Goal: Task Accomplishment & Management: Complete application form

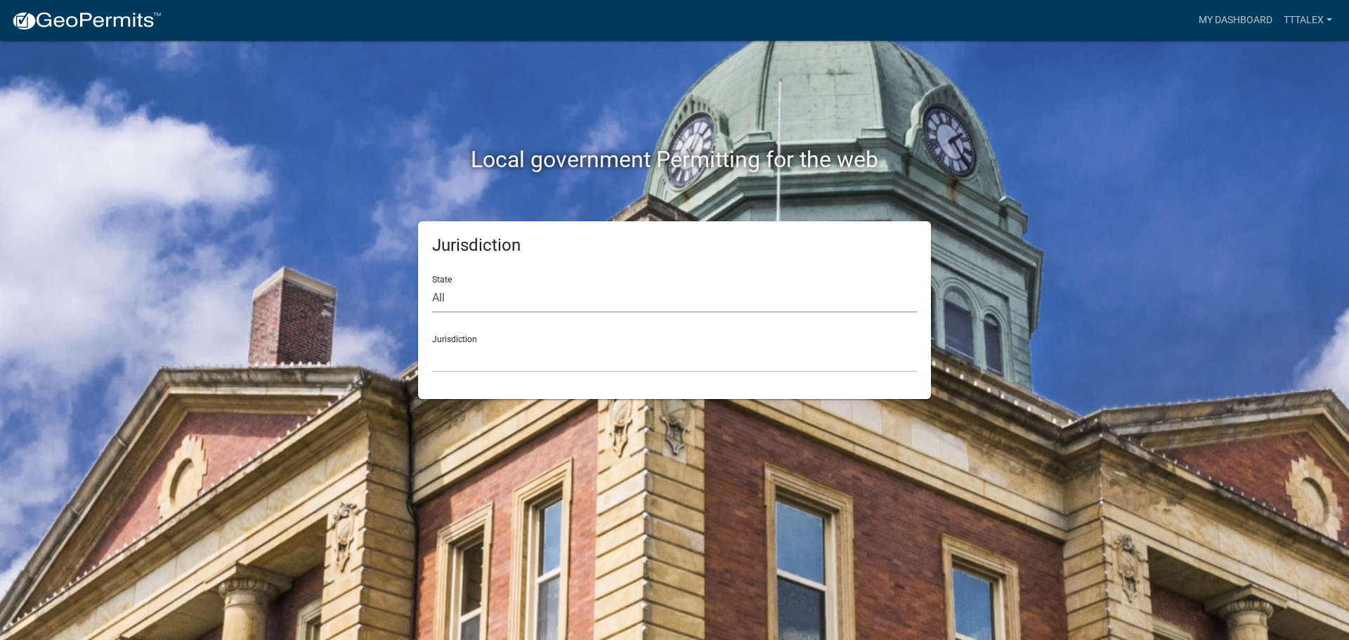
click at [475, 301] on select "All [US_STATE] [US_STATE] [US_STATE] [US_STATE] [US_STATE] [US_STATE] [US_STATE…" at bounding box center [674, 298] width 485 height 29
select select "[US_STATE]"
click at [432, 284] on select "All [US_STATE] [US_STATE] [US_STATE] [US_STATE] [US_STATE] [US_STATE] [US_STATE…" at bounding box center [674, 298] width 485 height 29
click at [501, 358] on select "[GEOGRAPHIC_DATA], [US_STATE] [GEOGRAPHIC_DATA], [US_STATE] [GEOGRAPHIC_DATA], …" at bounding box center [674, 357] width 485 height 29
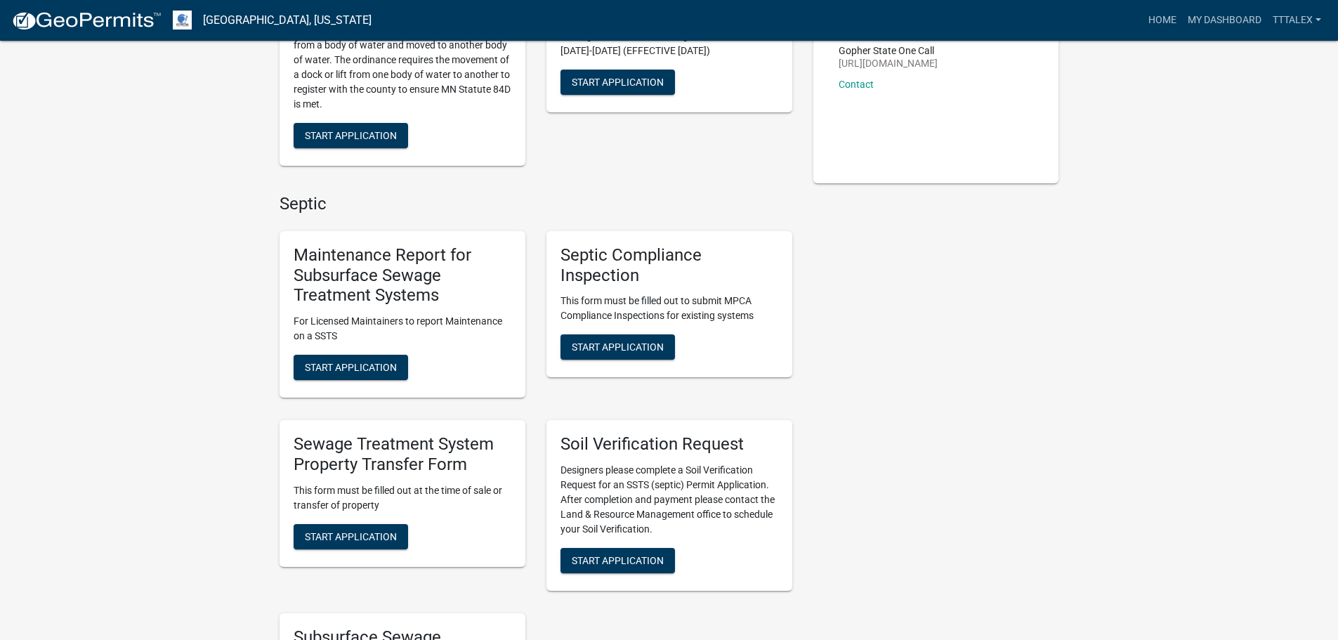
scroll to position [281, 0]
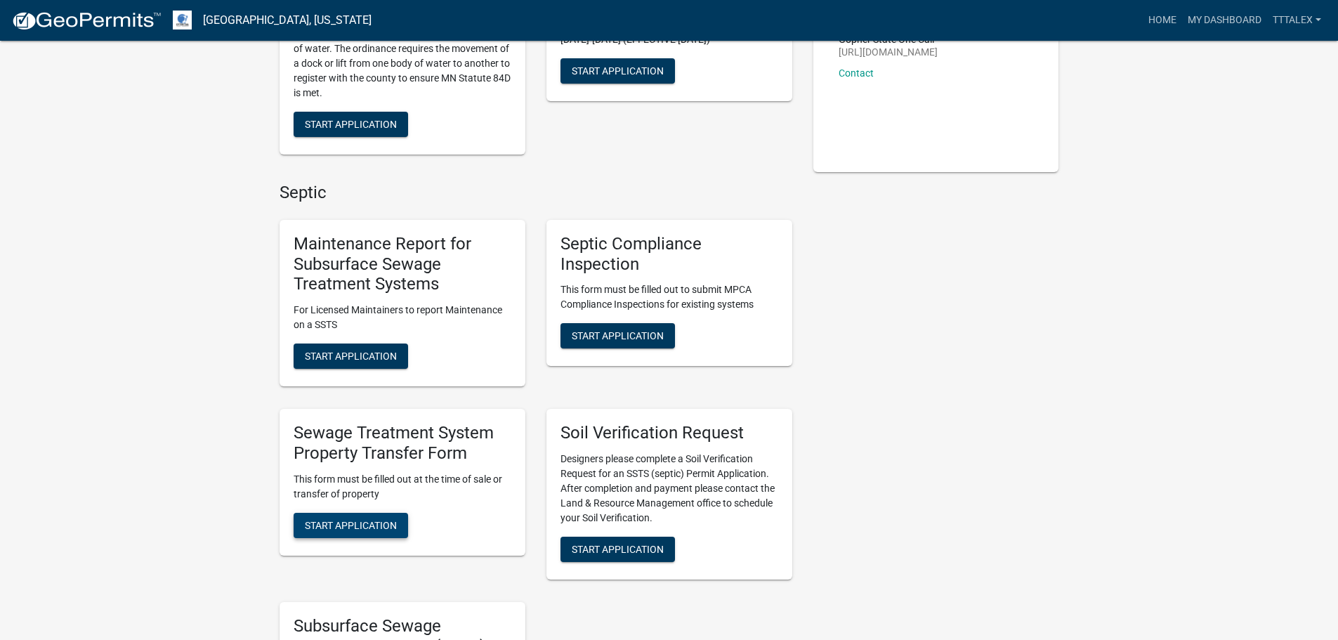
click at [336, 519] on span "Start Application" at bounding box center [351, 524] width 92 height 11
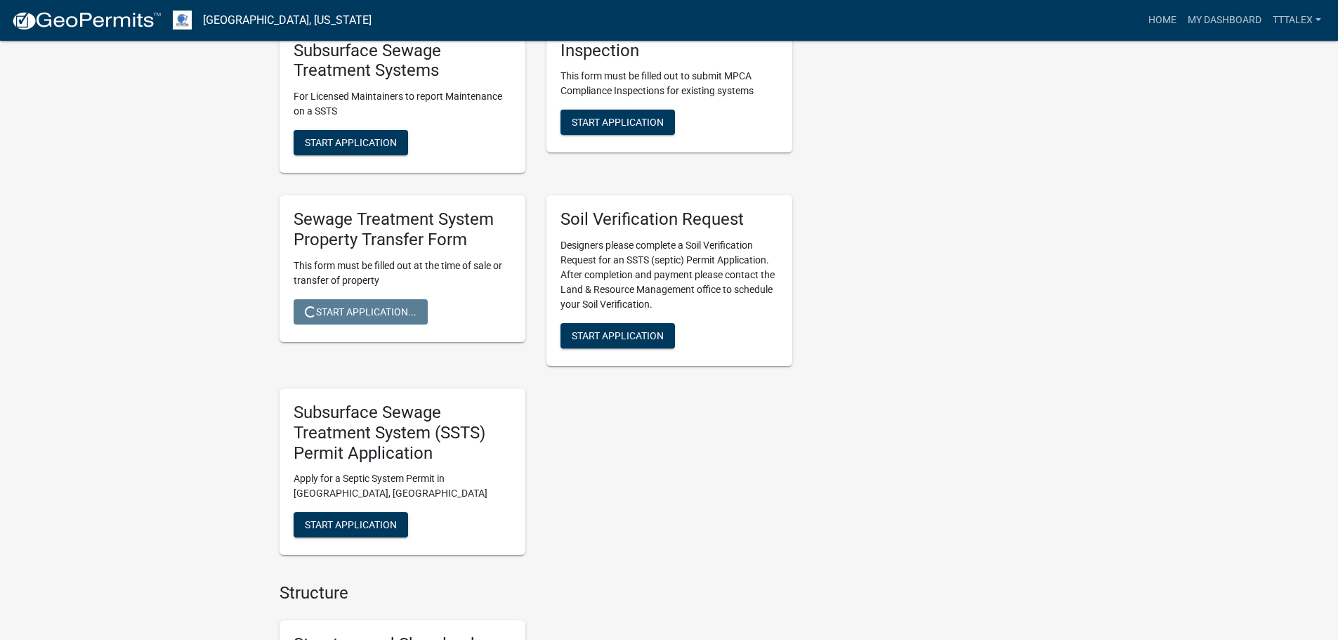
scroll to position [562, 0]
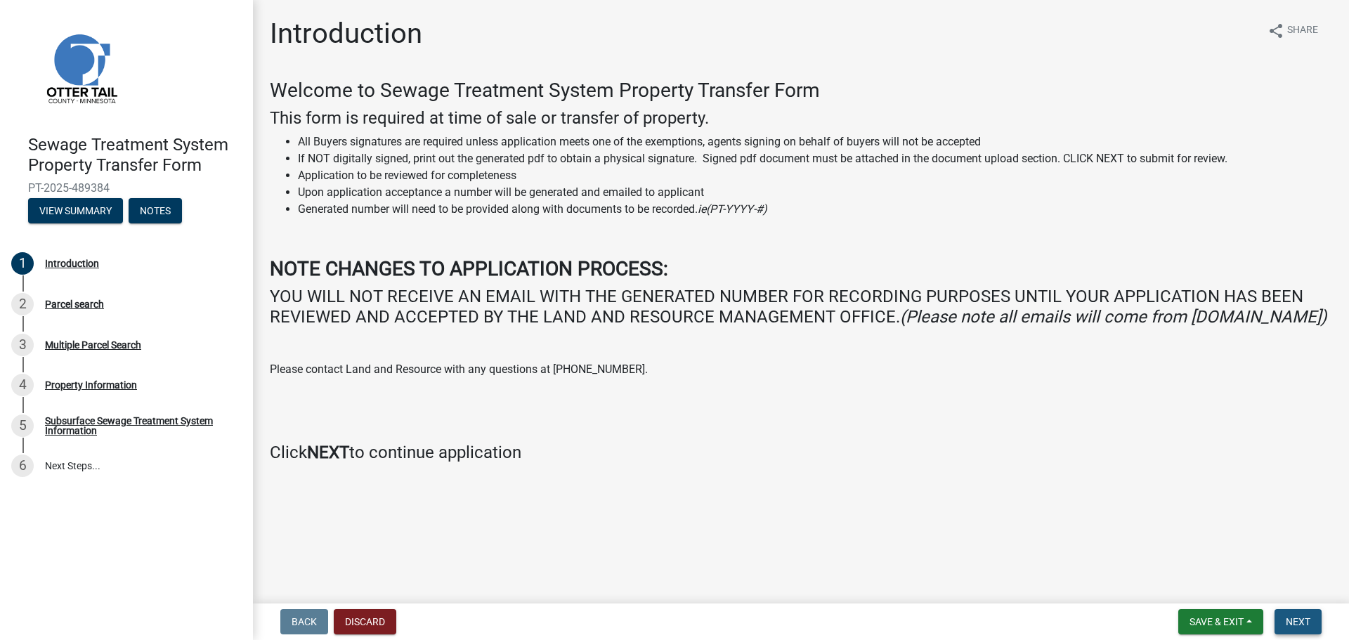
click at [1290, 620] on span "Next" at bounding box center [1297, 621] width 25 height 11
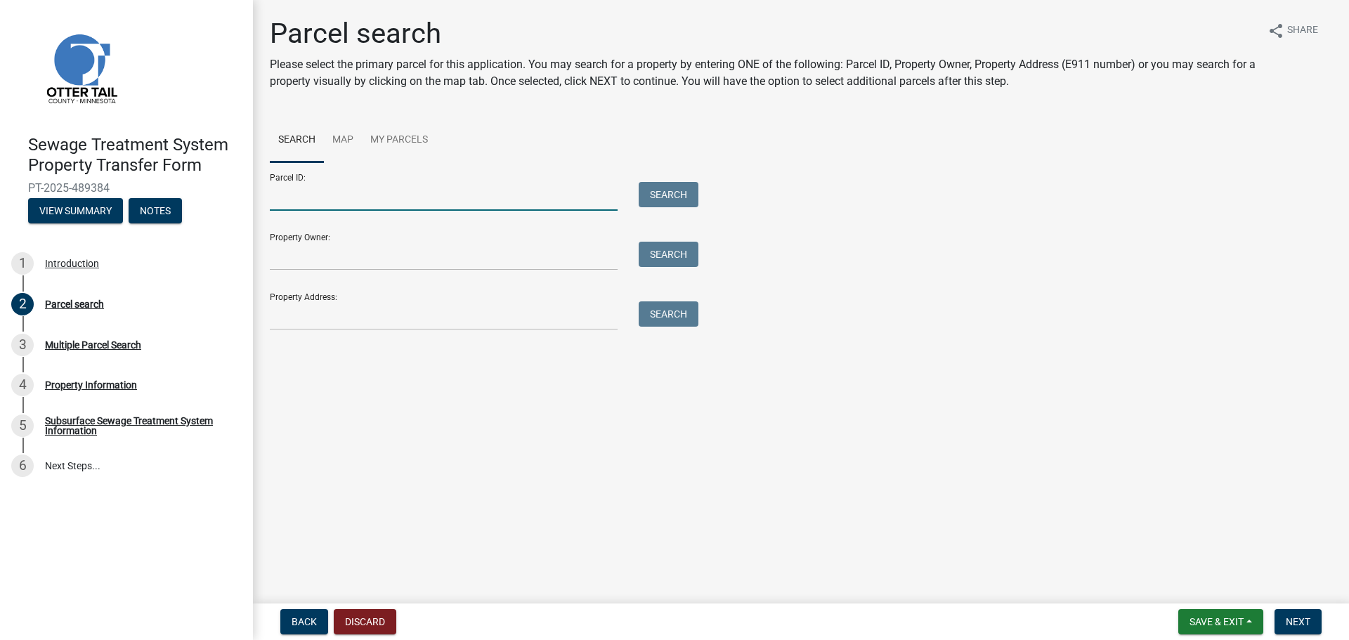
click at [310, 199] on input "Parcel ID:" at bounding box center [444, 196] width 348 height 29
type input "75.000.99.0398.002"
click at [678, 192] on button "Search" at bounding box center [669, 194] width 60 height 25
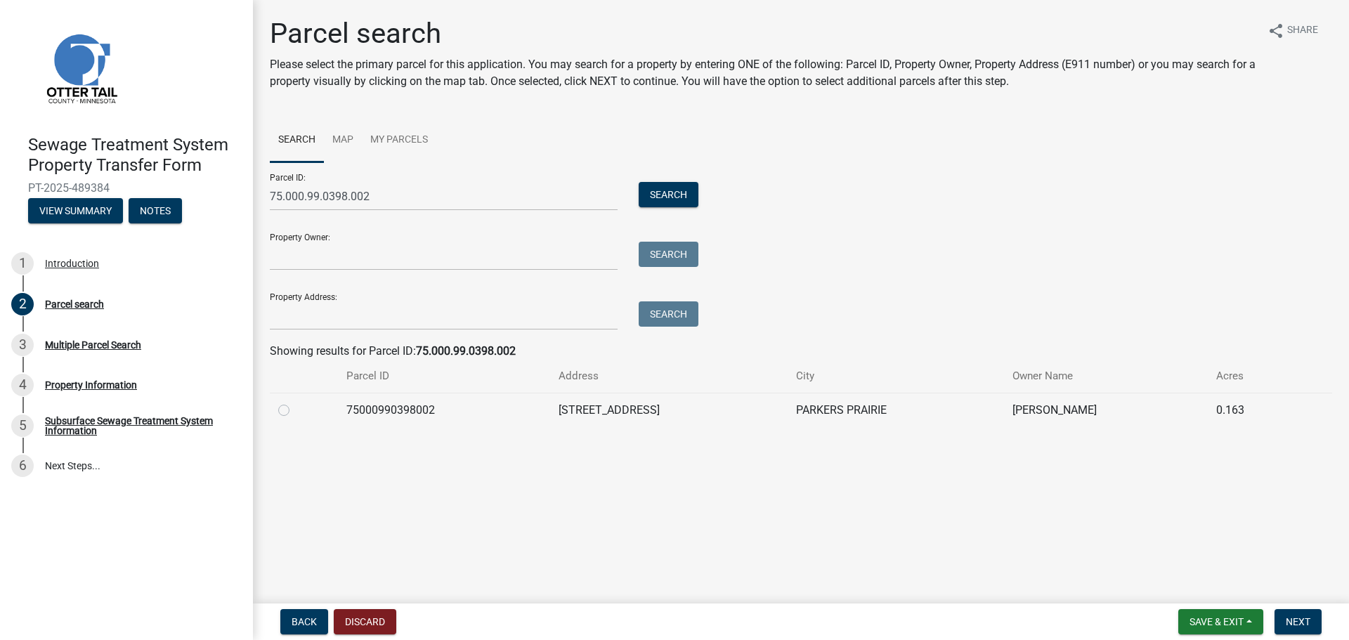
click at [295, 402] on label at bounding box center [295, 402] width 0 height 0
click at [295, 410] on input "radio" at bounding box center [299, 406] width 9 height 9
radio input "true"
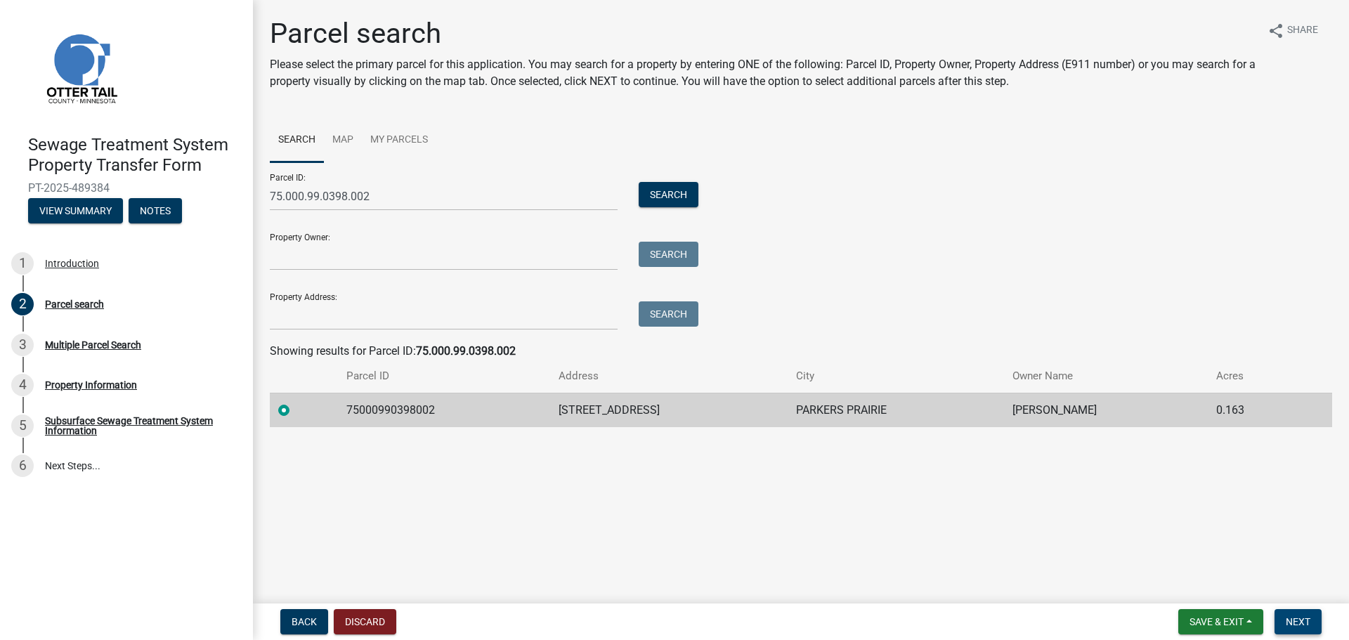
click at [1309, 620] on span "Next" at bounding box center [1297, 621] width 25 height 11
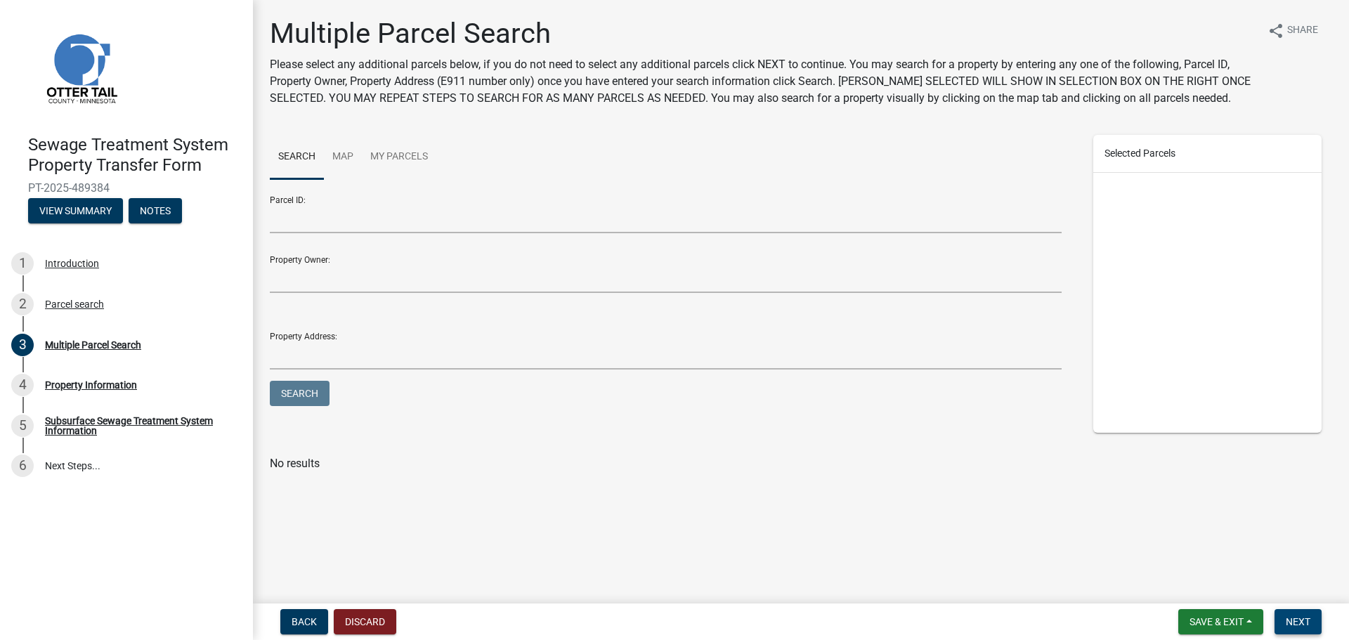
click at [1296, 617] on span "Next" at bounding box center [1297, 621] width 25 height 11
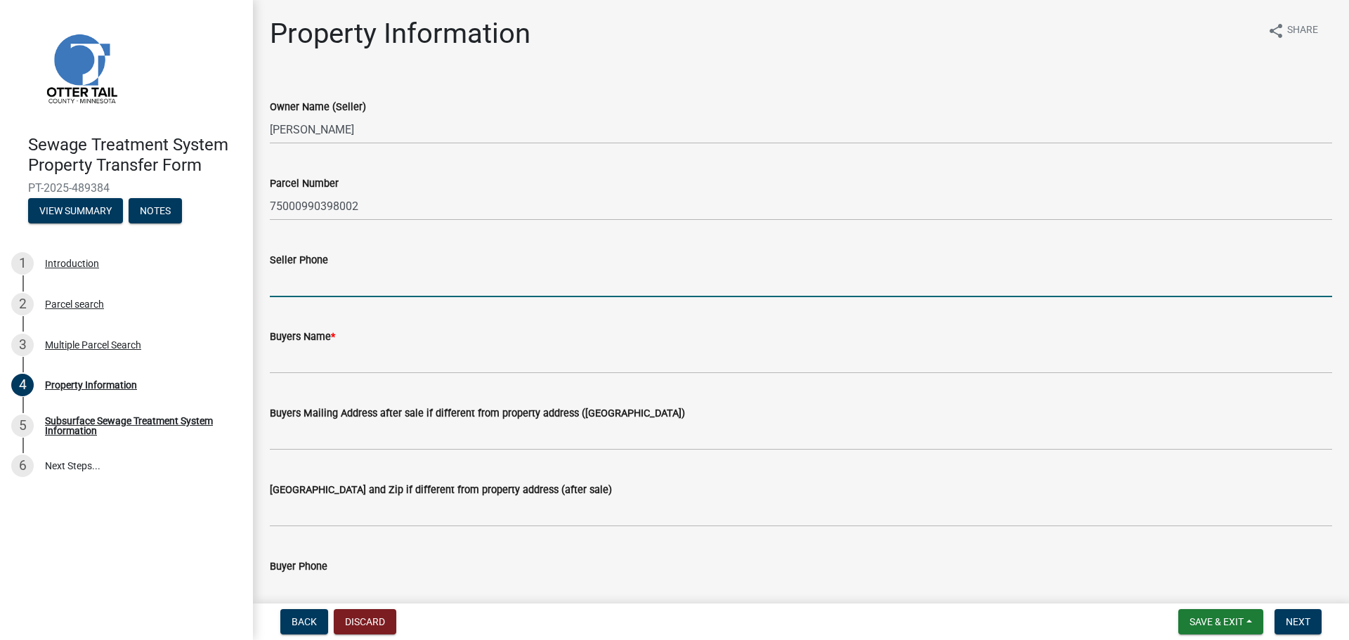
click at [294, 284] on input "Seller Phone" at bounding box center [801, 282] width 1062 height 29
click at [281, 281] on input "Seller Phone" at bounding box center [801, 282] width 1062 height 29
type input "[PHONE_NUMBER]"
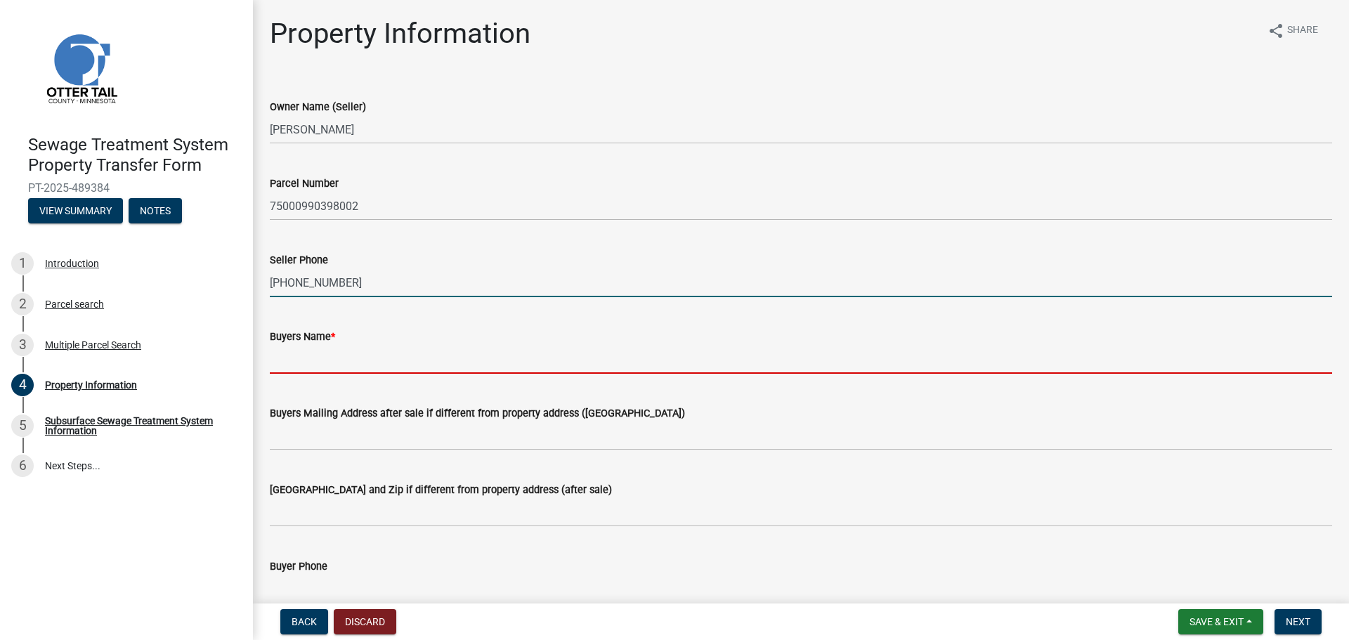
click at [294, 364] on input "Buyers Name *" at bounding box center [801, 359] width 1062 height 29
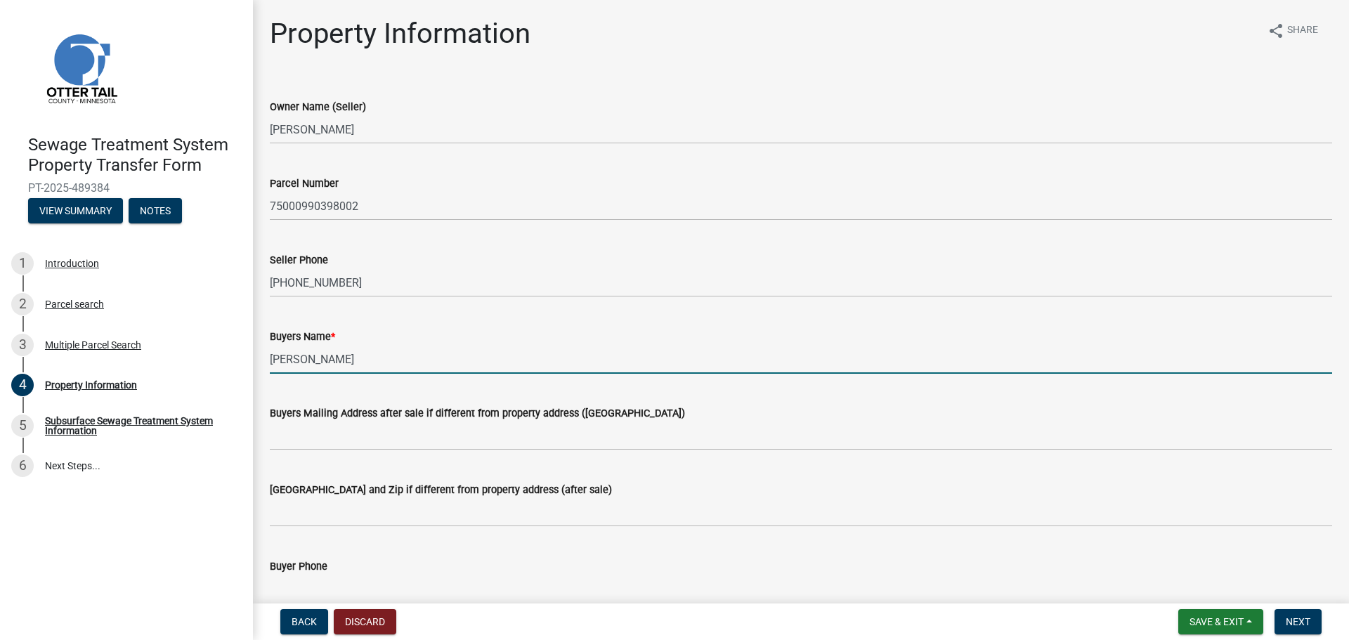
type input "[PERSON_NAME]"
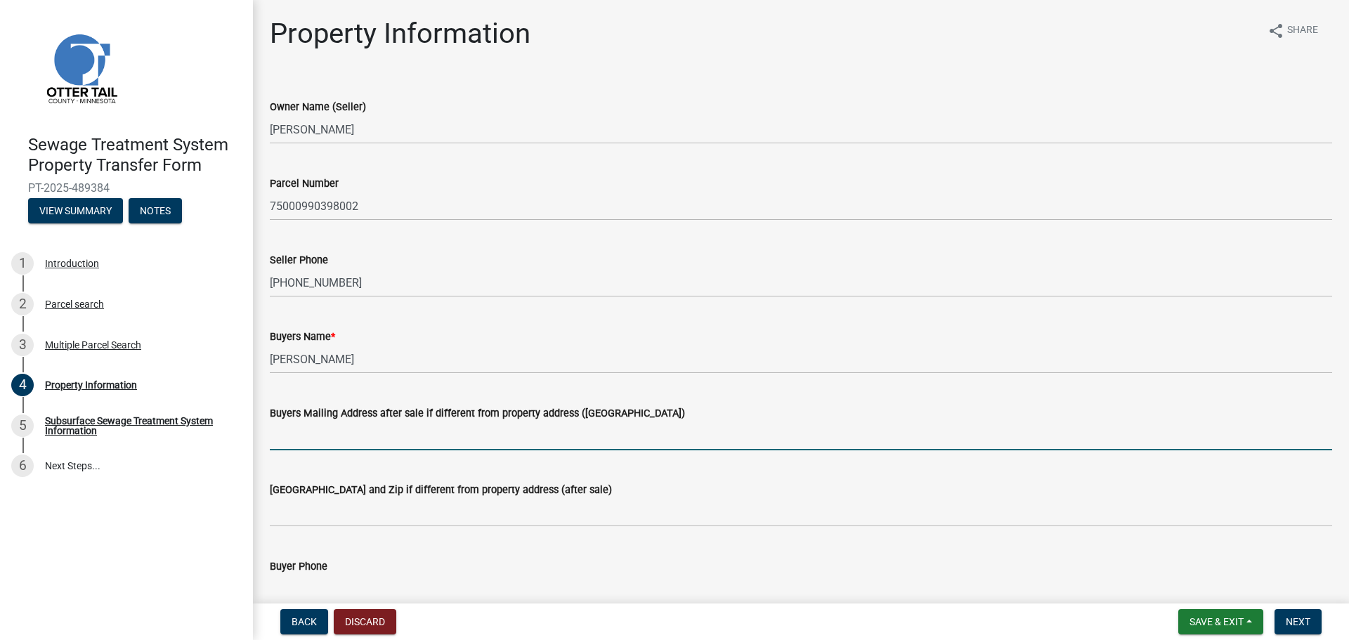
click at [282, 436] on input "Buyers Mailing Address after sale if different from property address ([GEOGRAPH…" at bounding box center [801, 435] width 1062 height 29
type input "[STREET_ADDRESS]"
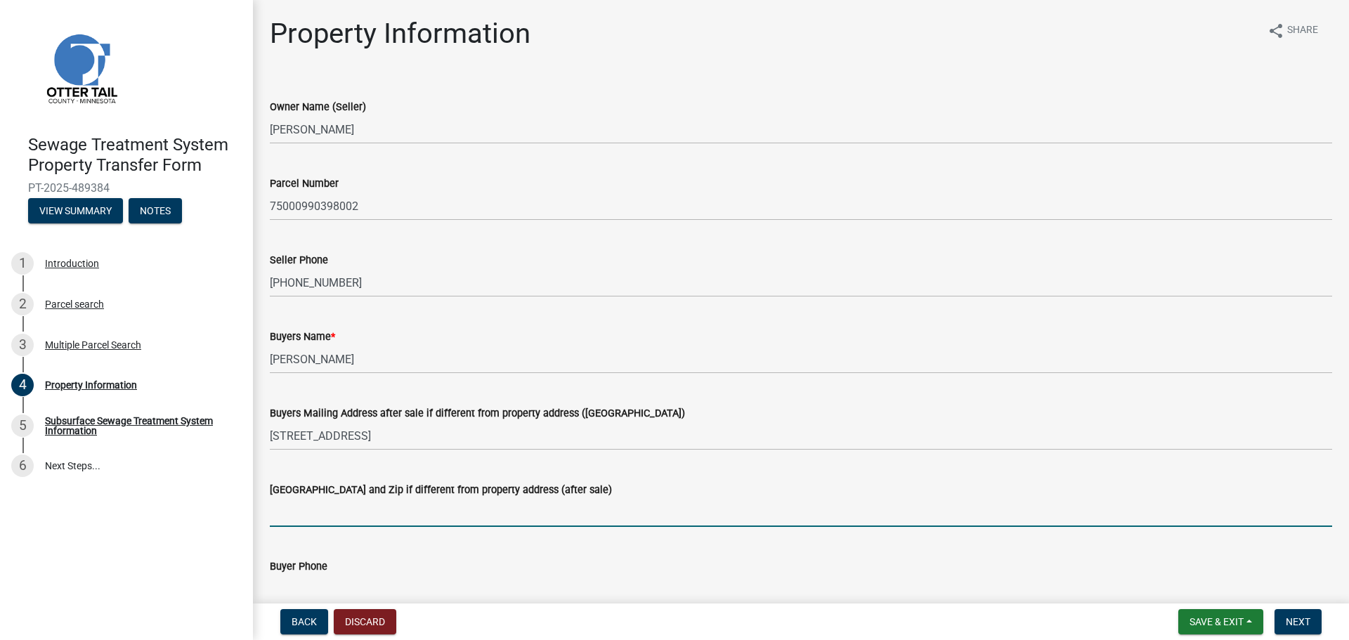
click at [299, 517] on input "[GEOGRAPHIC_DATA] and Zip if different from property address (after sale)" at bounding box center [801, 512] width 1062 height 29
type input "[GEOGRAPHIC_DATA]`"
click at [333, 587] on input "Buyer Phone" at bounding box center [801, 589] width 1062 height 29
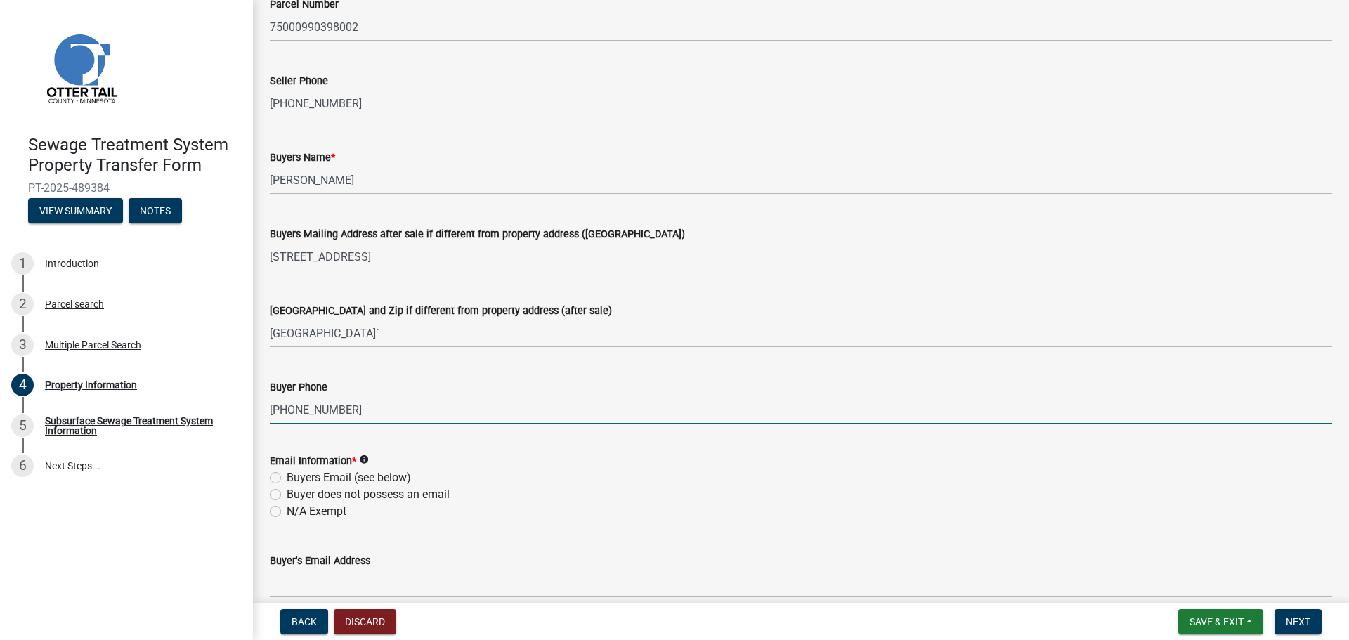
scroll to position [211, 0]
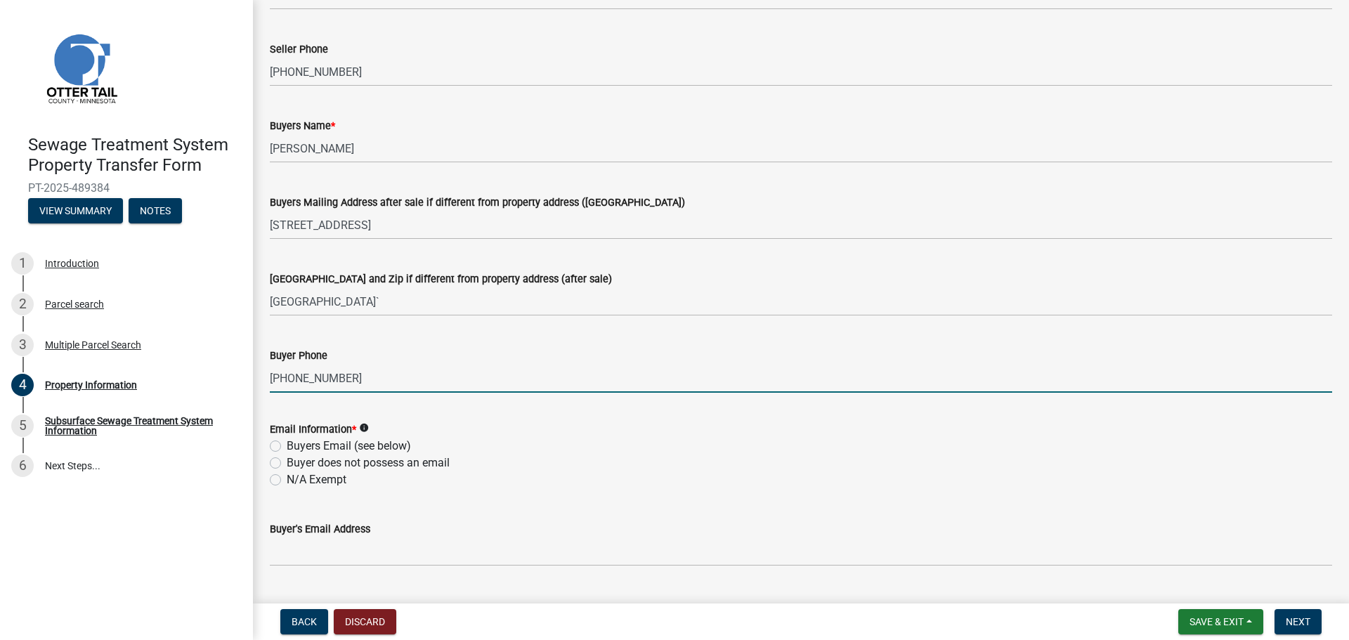
type input "[PHONE_NUMBER]"
click at [287, 447] on label "Buyers Email (see below)" at bounding box center [349, 446] width 124 height 17
click at [287, 447] on input "Buyers Email (see below)" at bounding box center [291, 442] width 9 height 9
radio input "true"
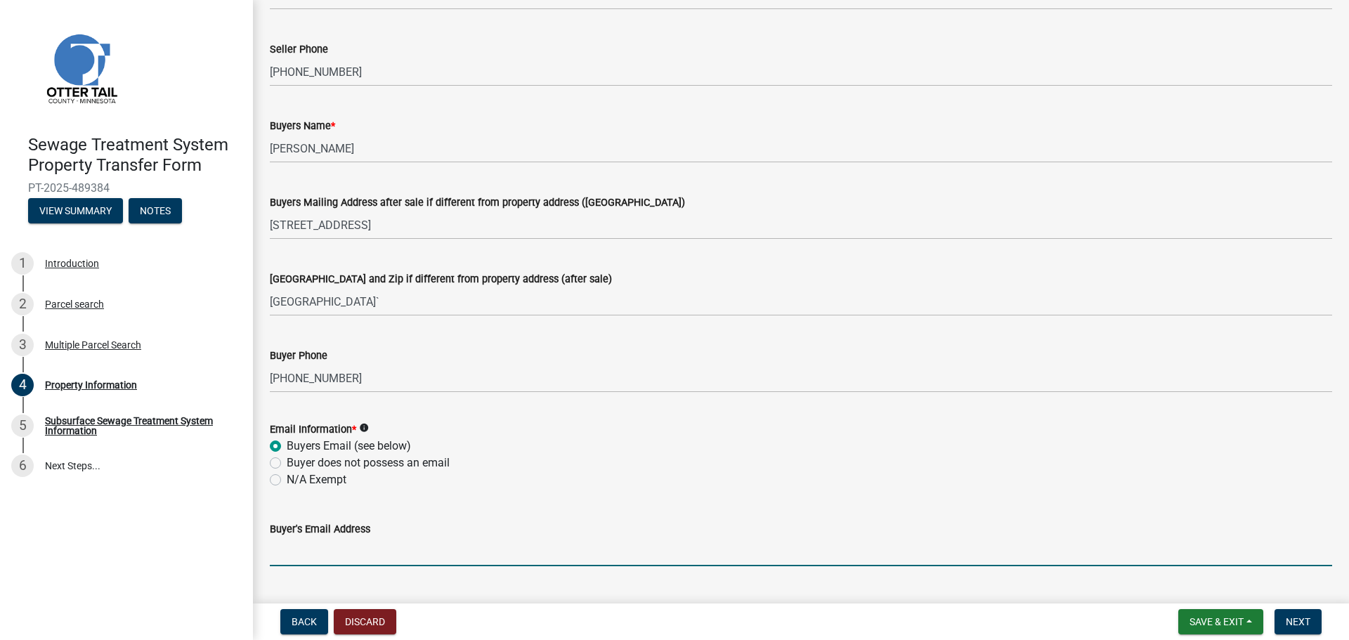
drag, startPoint x: 288, startPoint y: 555, endPoint x: 289, endPoint y: 547, distance: 8.5
click at [288, 554] on input "Buyer's Email Address" at bounding box center [801, 551] width 1062 height 29
type input "[EMAIL_ADDRESS][DOMAIN_NAME]"
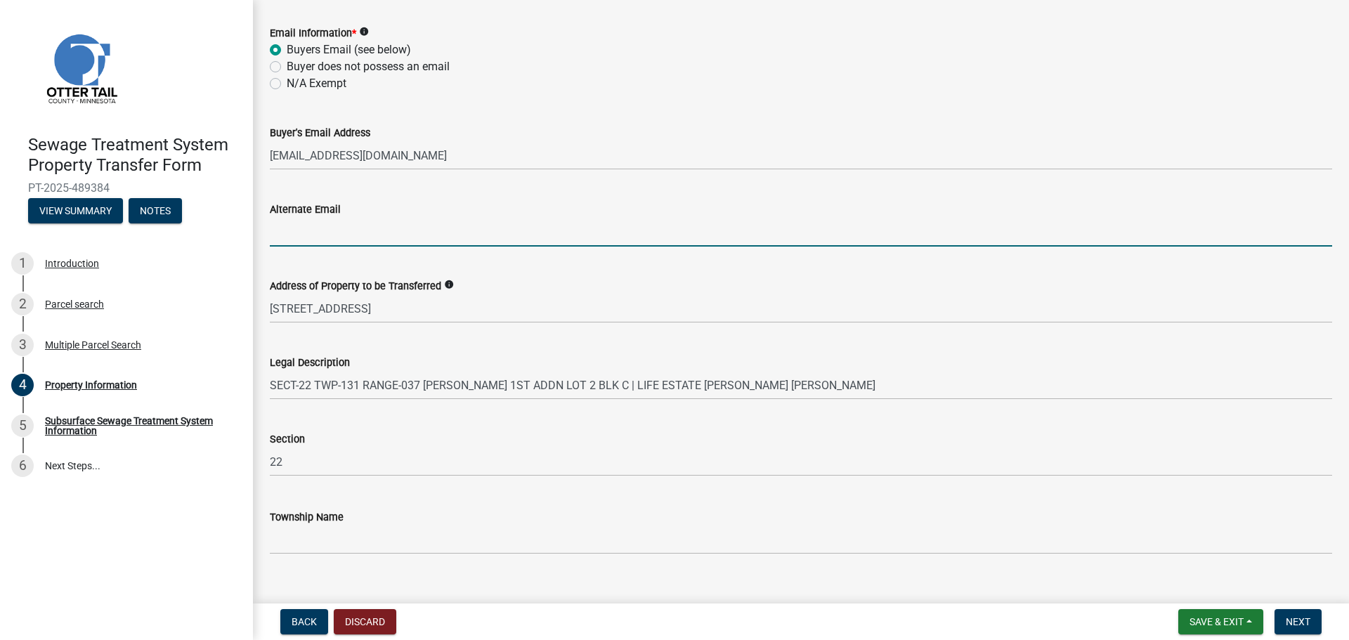
scroll to position [629, 0]
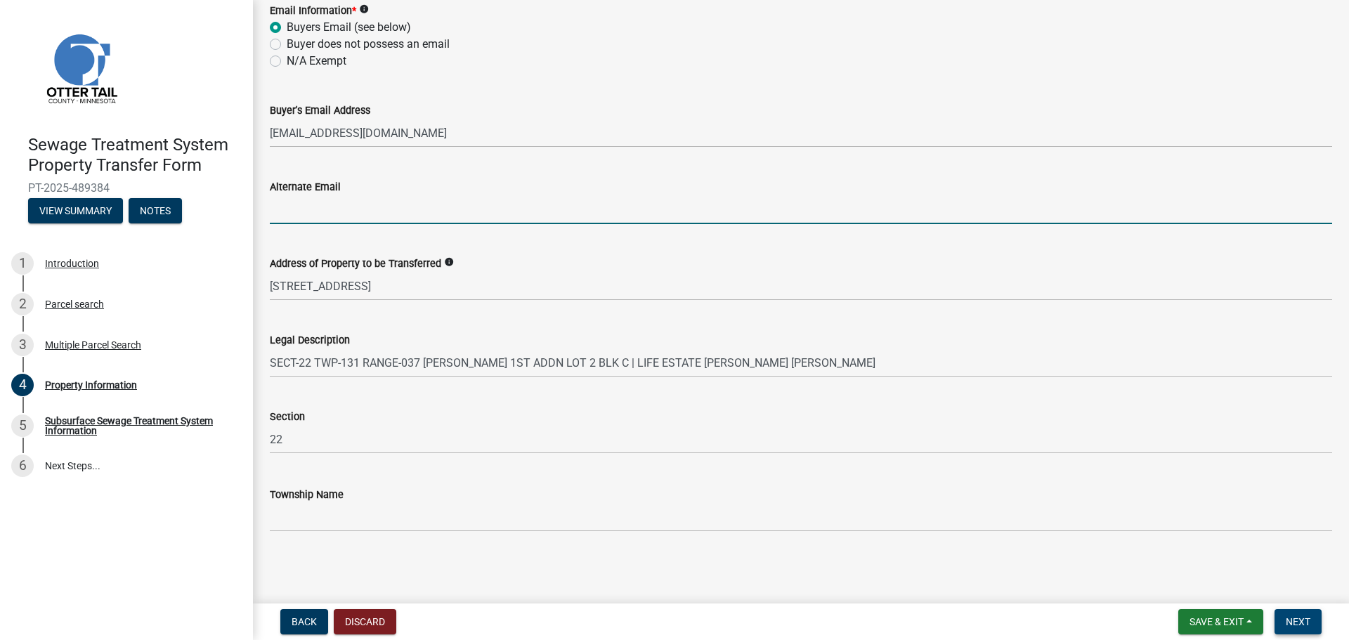
click at [1281, 620] on button "Next" at bounding box center [1297, 621] width 47 height 25
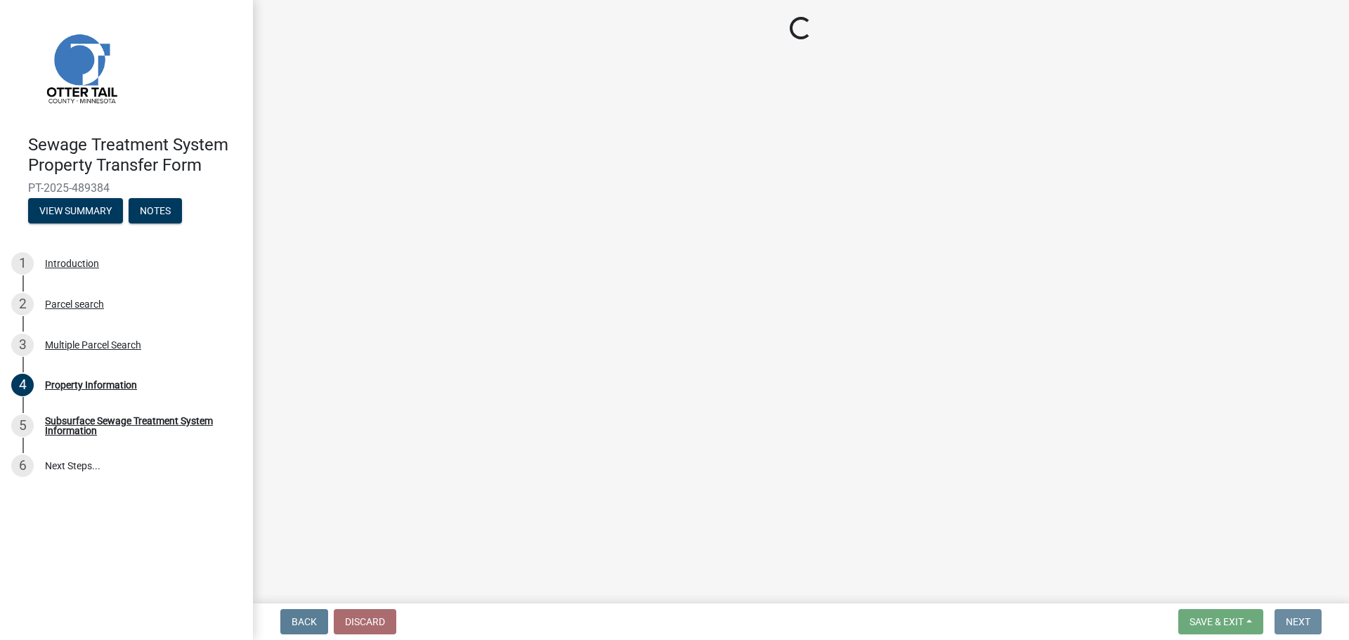
scroll to position [0, 0]
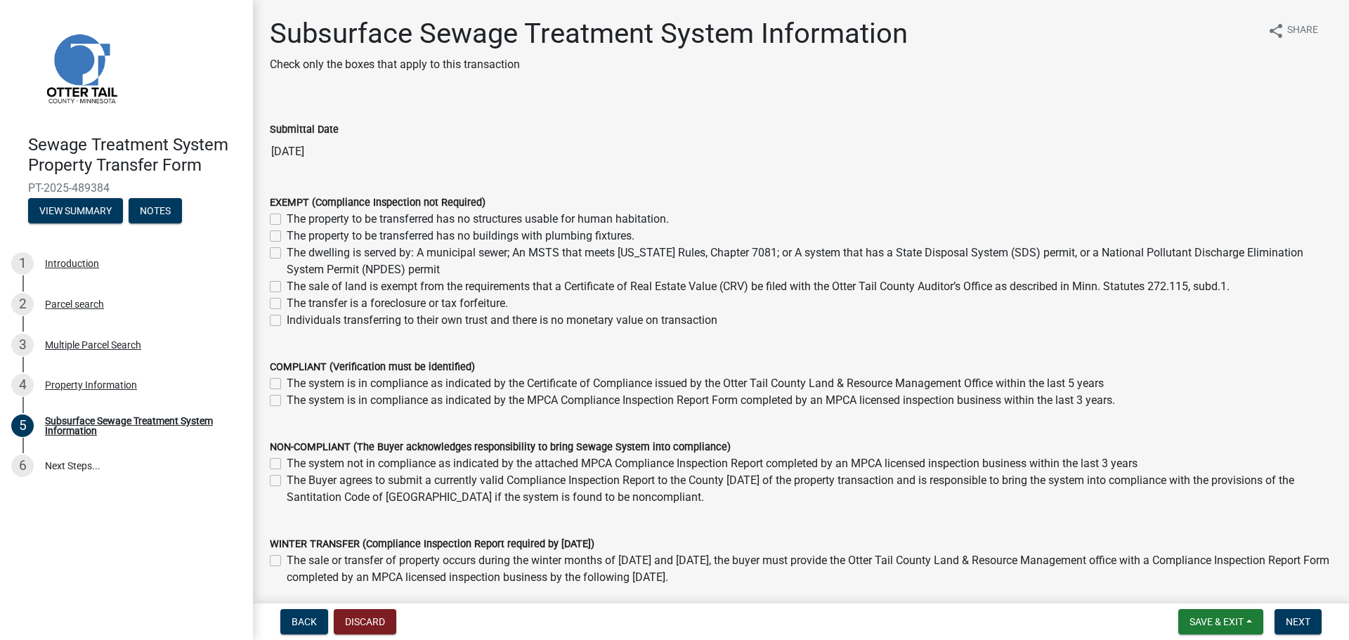
click at [287, 251] on label "The dwelling is served by: A municipal sewer; An MSTS that meets [US_STATE] Rul…" at bounding box center [809, 261] width 1045 height 34
click at [287, 251] on input "The dwelling is served by: A municipal sewer; An MSTS that meets [US_STATE] Rul…" at bounding box center [291, 248] width 9 height 9
checkbox input "true"
checkbox input "false"
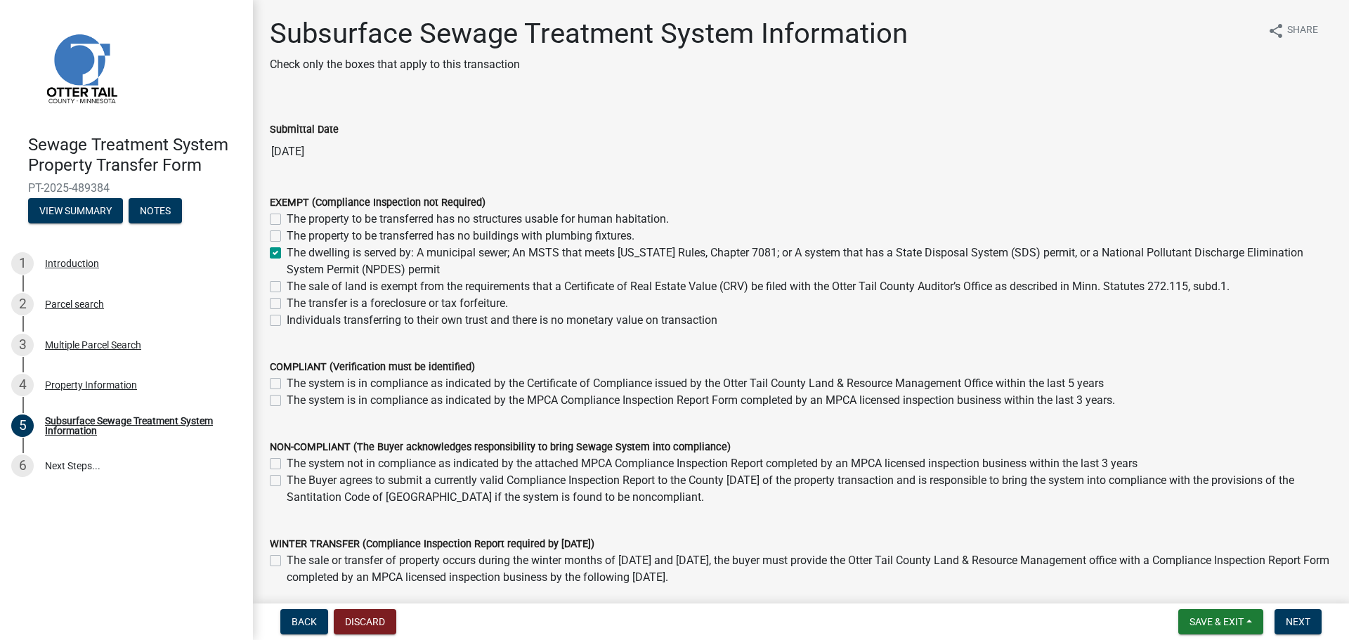
checkbox input "true"
checkbox input "false"
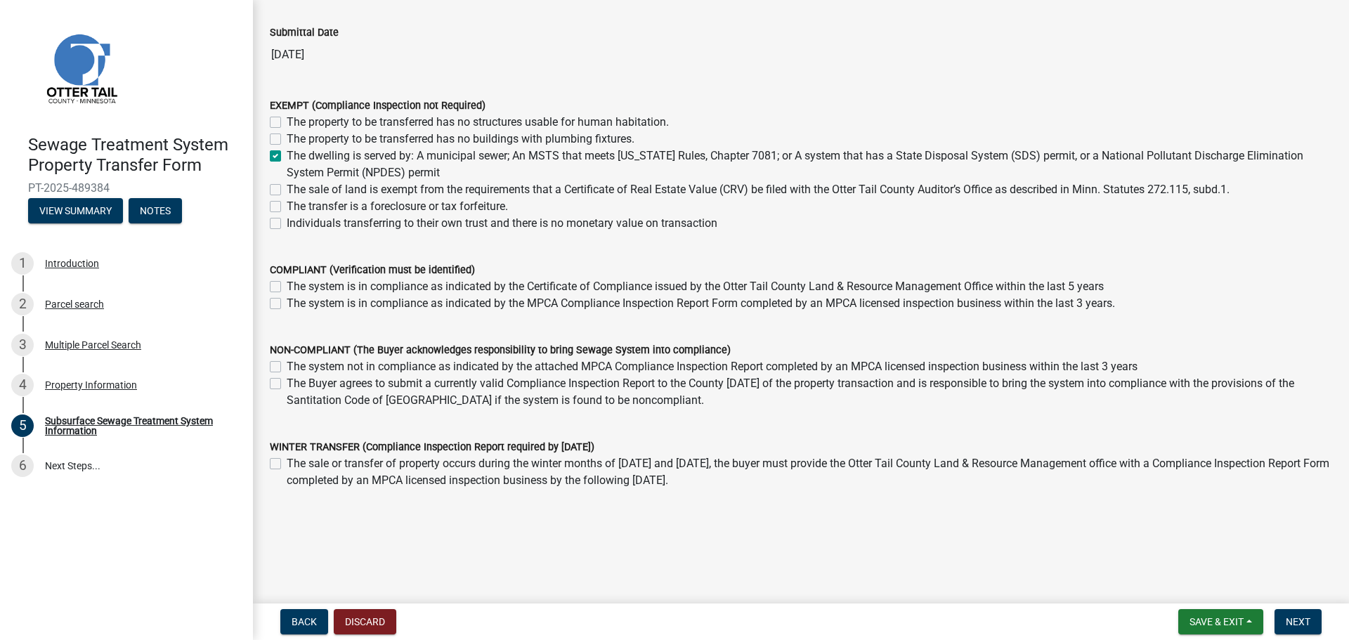
scroll to position [100, 0]
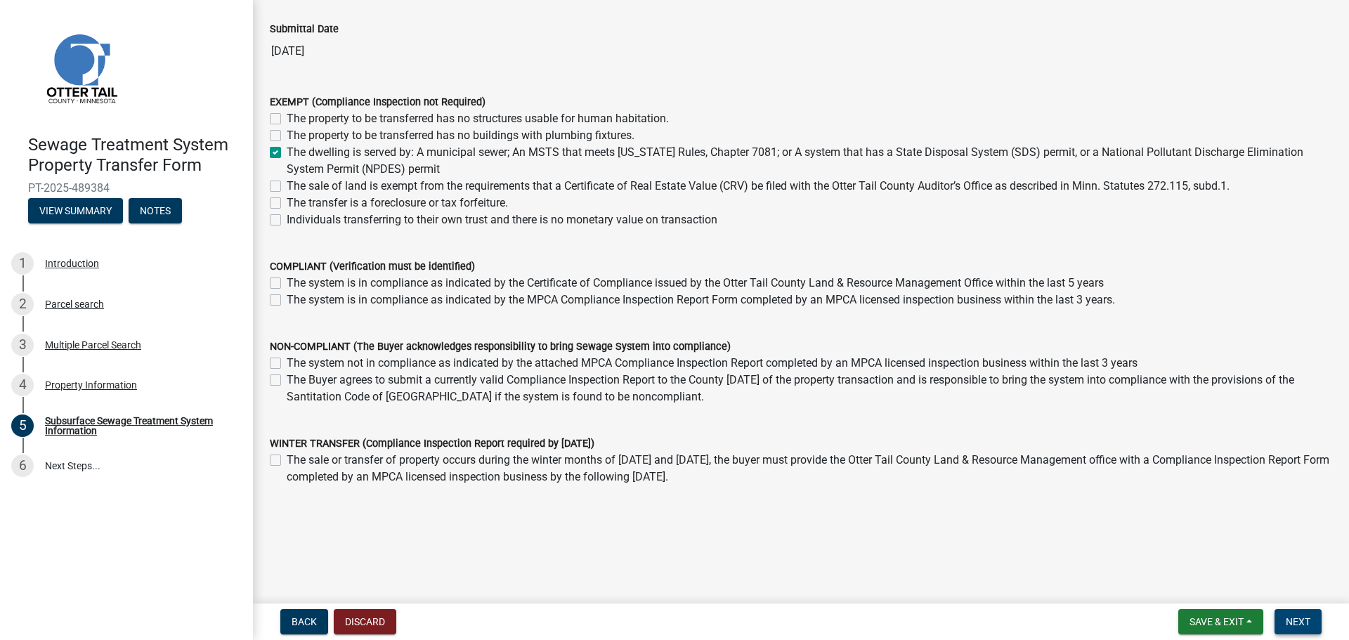
click at [1285, 620] on span "Next" at bounding box center [1297, 621] width 25 height 11
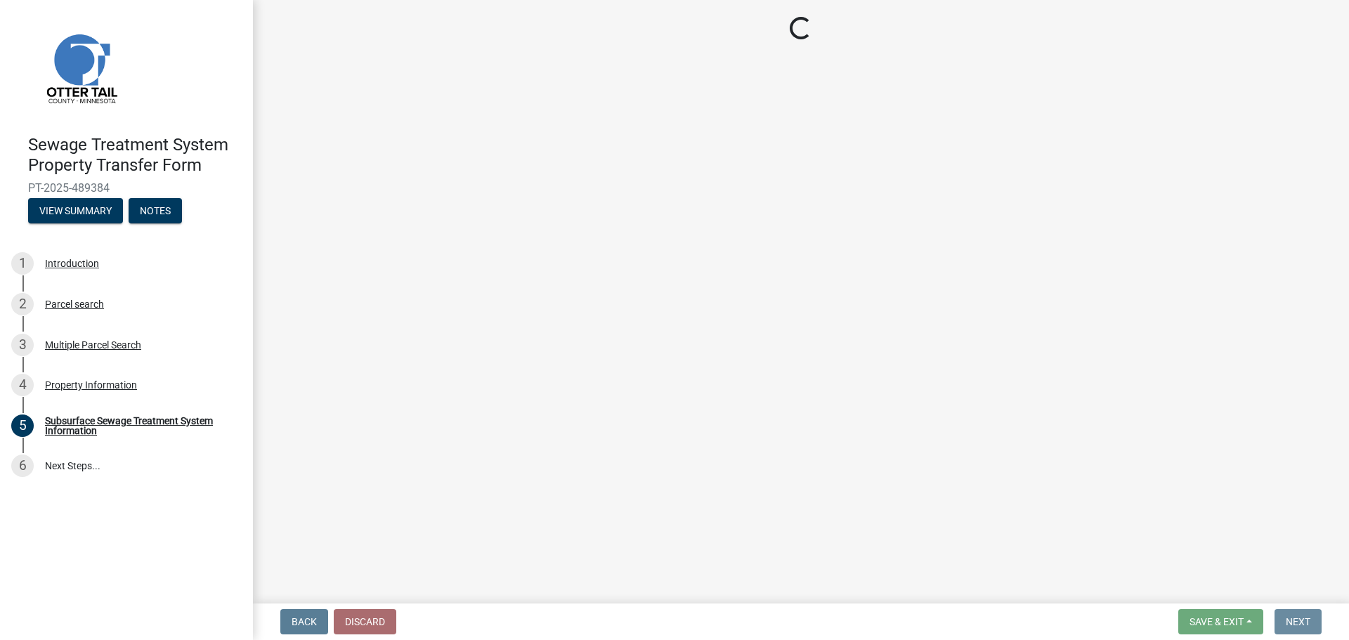
scroll to position [0, 0]
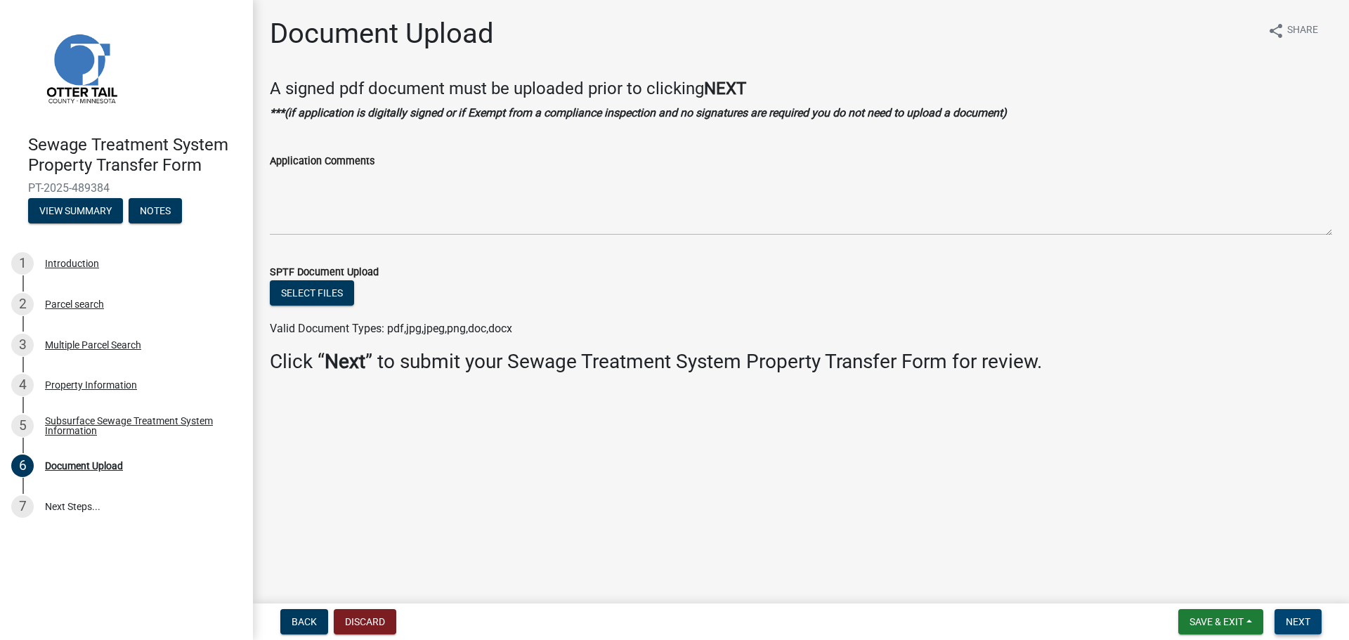
click at [1297, 624] on span "Next" at bounding box center [1297, 621] width 25 height 11
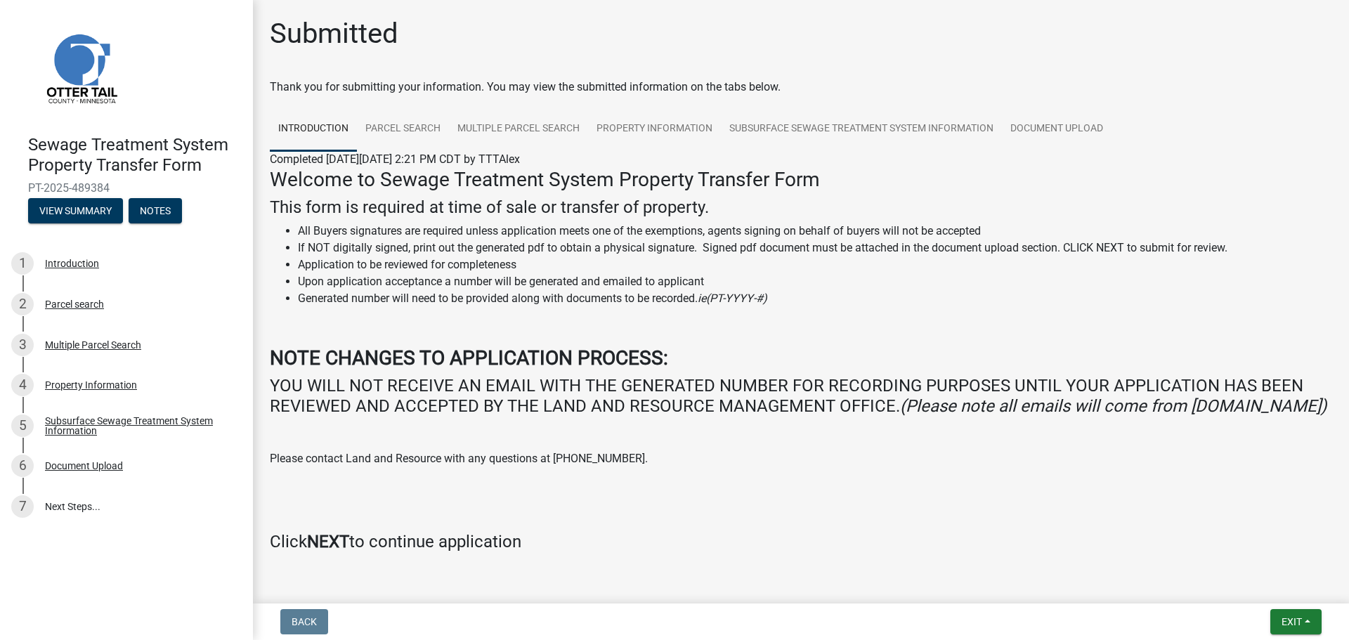
scroll to position [58, 0]
